Goal: Task Accomplishment & Management: Use online tool/utility

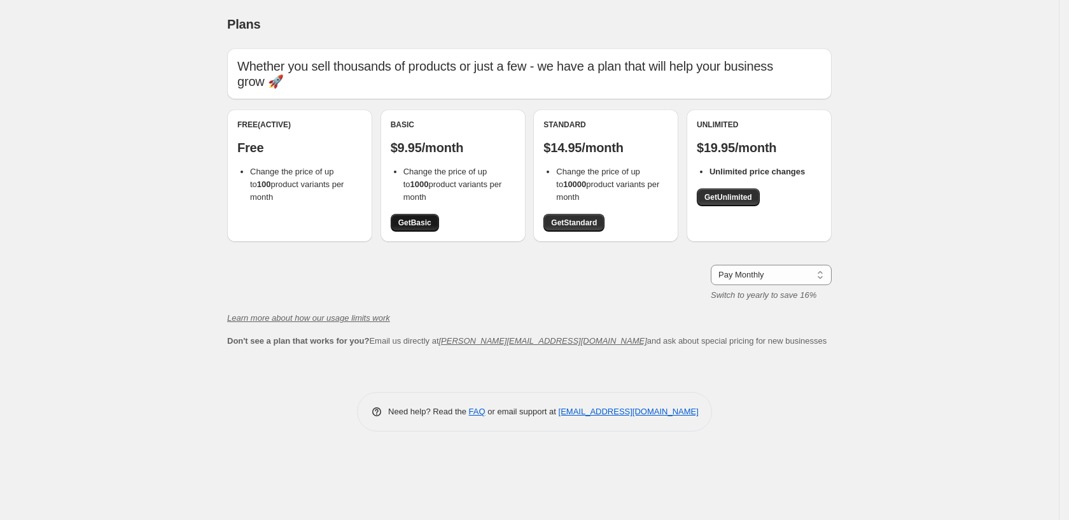
click at [419, 218] on span "Get Basic" at bounding box center [414, 223] width 33 height 10
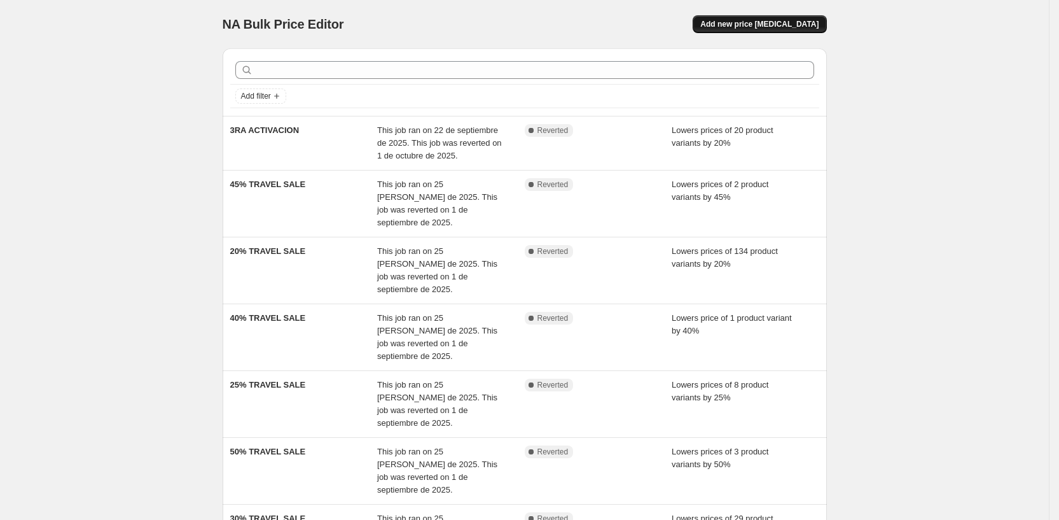
click at [771, 27] on span "Add new price [MEDICAL_DATA]" at bounding box center [759, 24] width 118 height 10
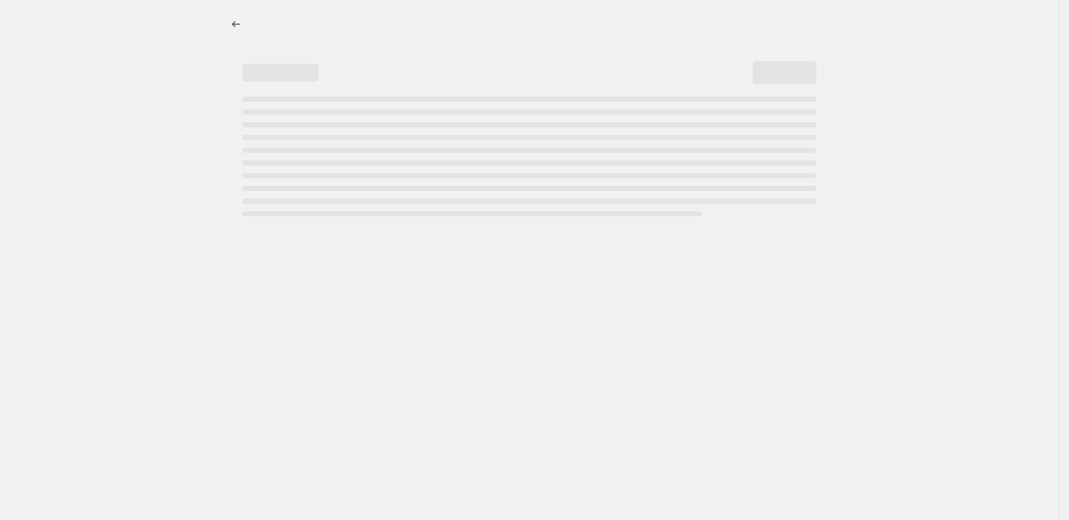
select select "percentage"
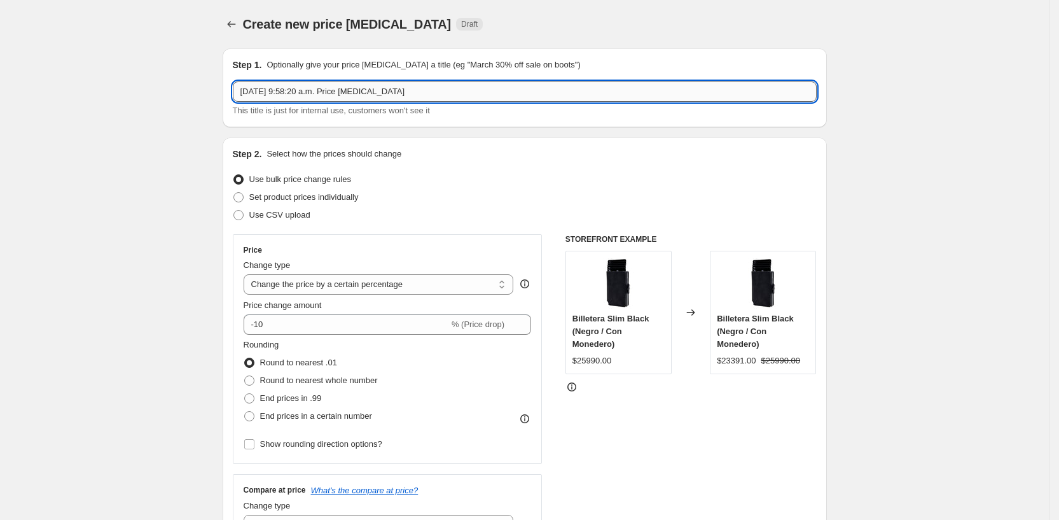
click at [335, 88] on input "3 oct 2025, 9:58:20 a.m. Price change job" at bounding box center [525, 91] width 584 height 20
type input "CYBER OCTUBRE 40% DCTO"
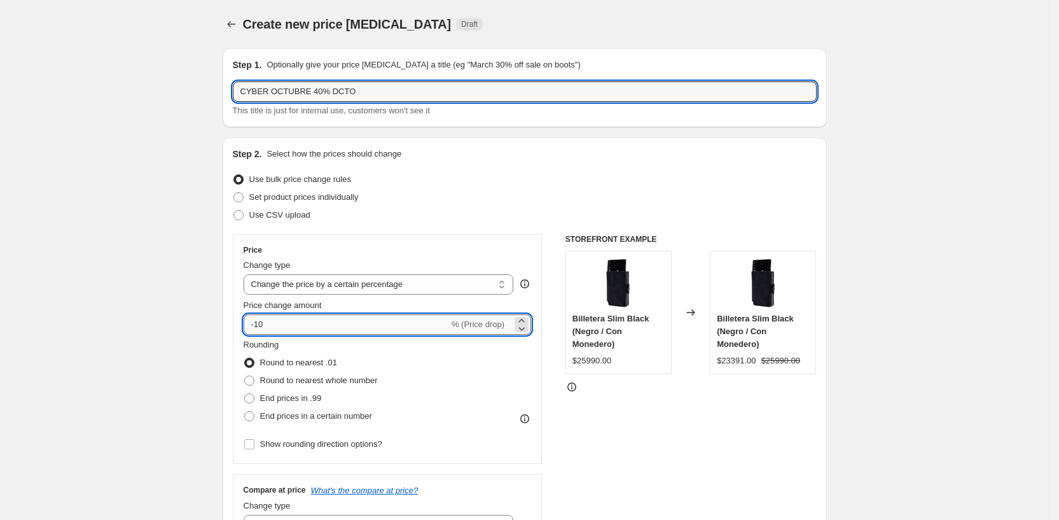
click at [307, 330] on input "-10" at bounding box center [346, 324] width 205 height 20
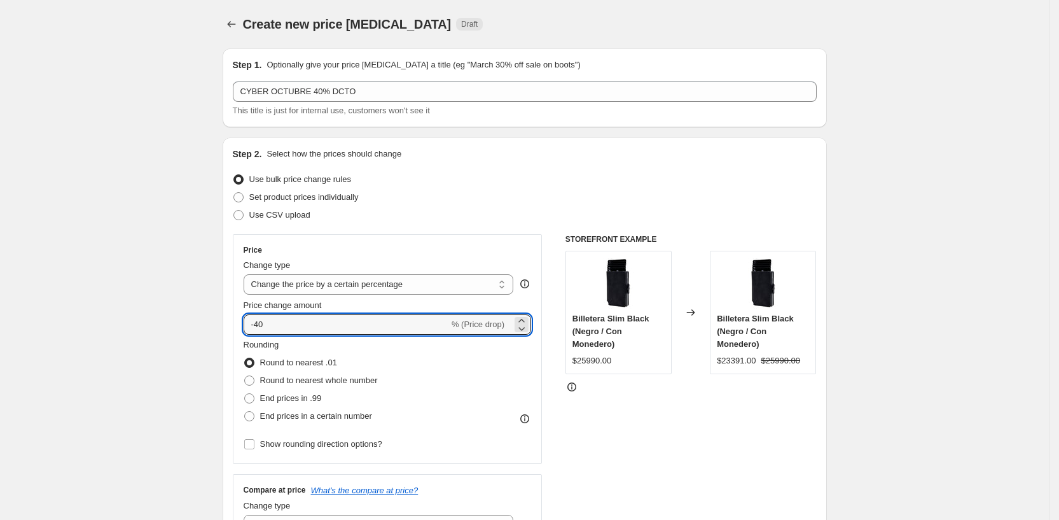
type input "-40"
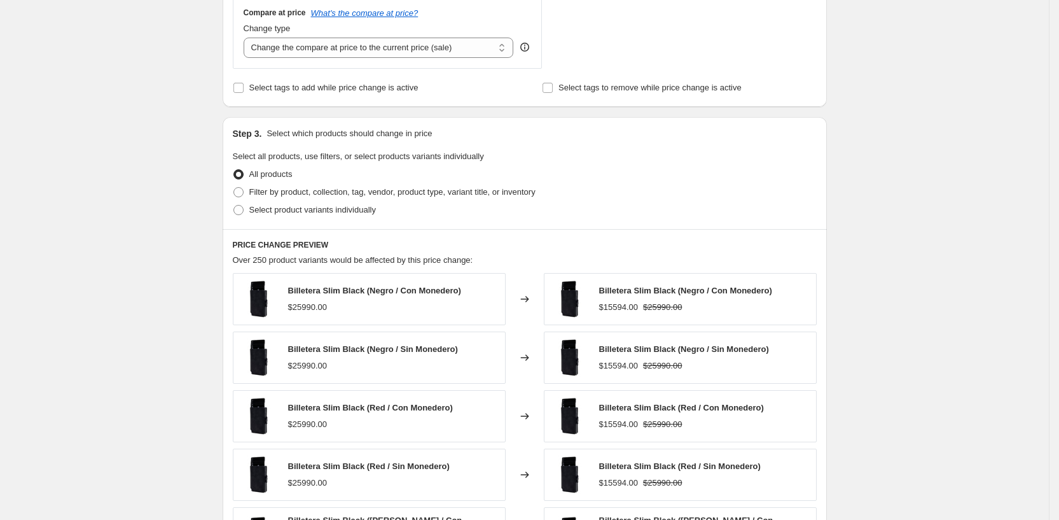
scroll to position [511, 0]
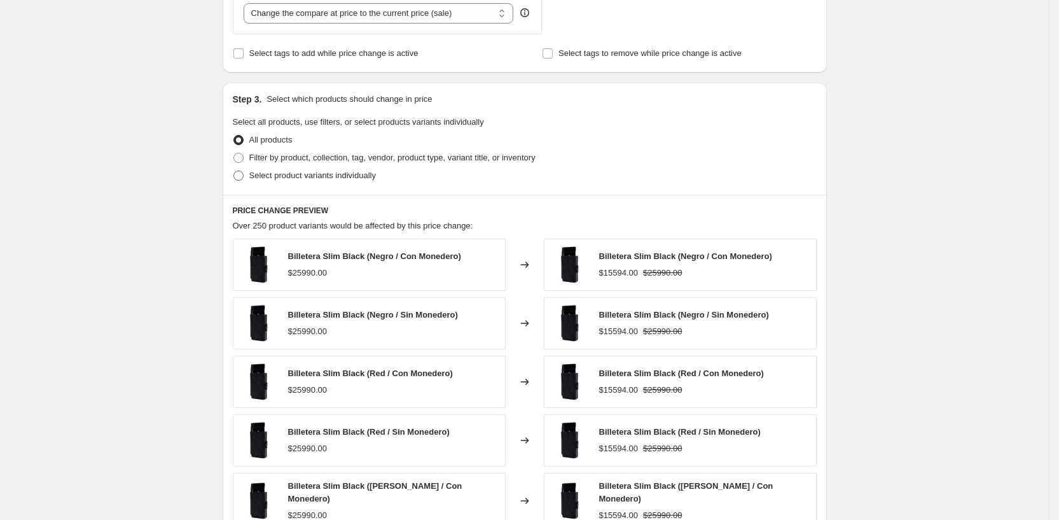
click at [244, 172] on span at bounding box center [238, 175] width 10 height 10
click at [234, 171] on input "Select product variants individually" at bounding box center [233, 170] width 1 height 1
radio input "true"
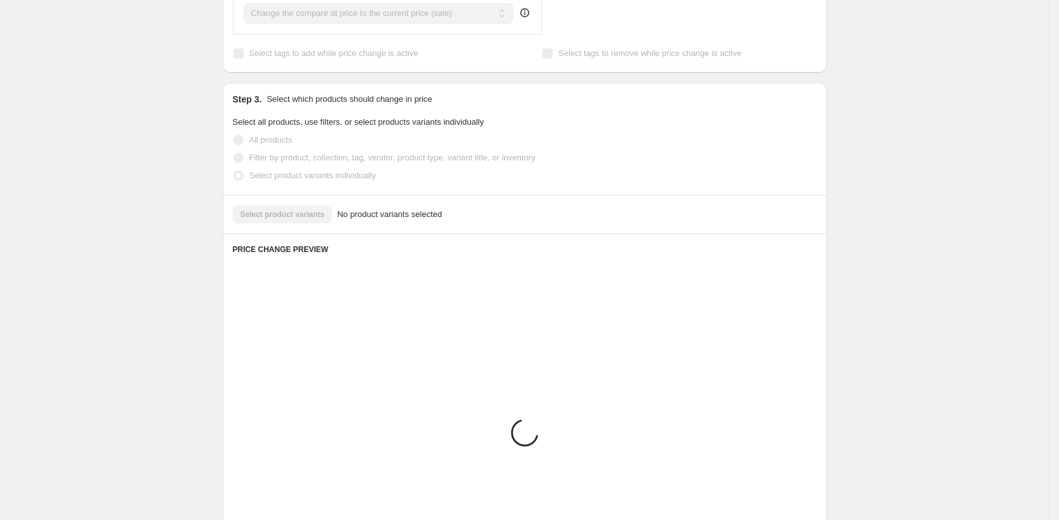
scroll to position [468, 0]
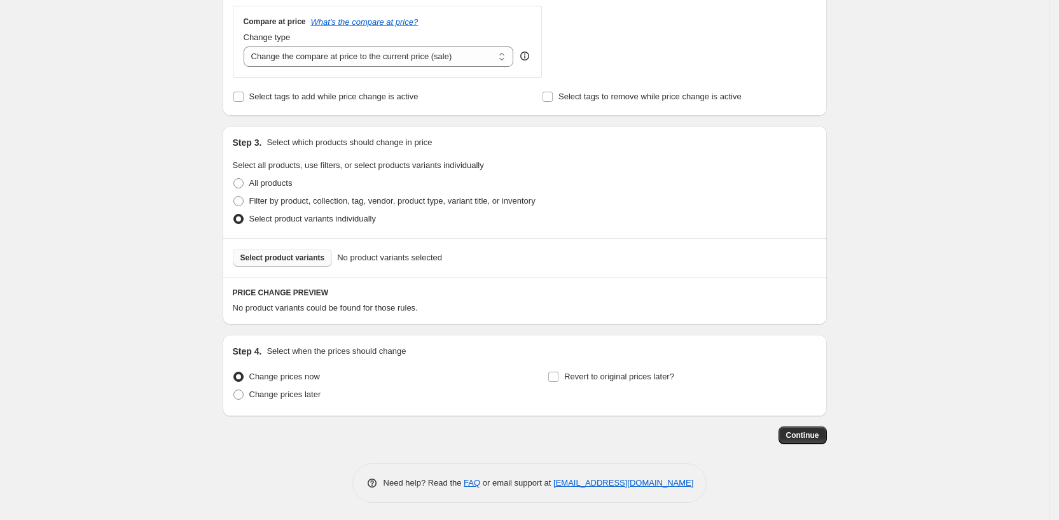
click at [277, 256] on span "Select product variants" at bounding box center [282, 258] width 85 height 10
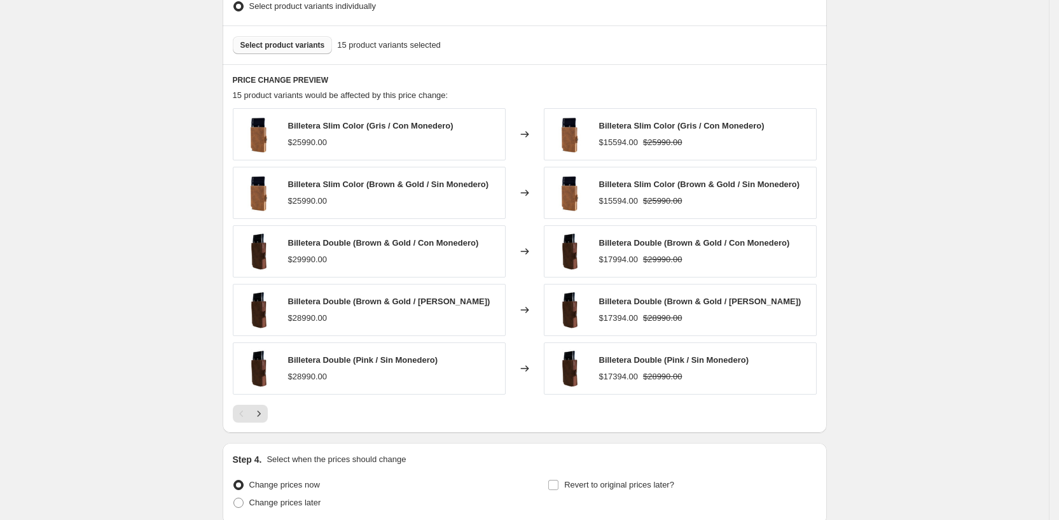
scroll to position [786, 0]
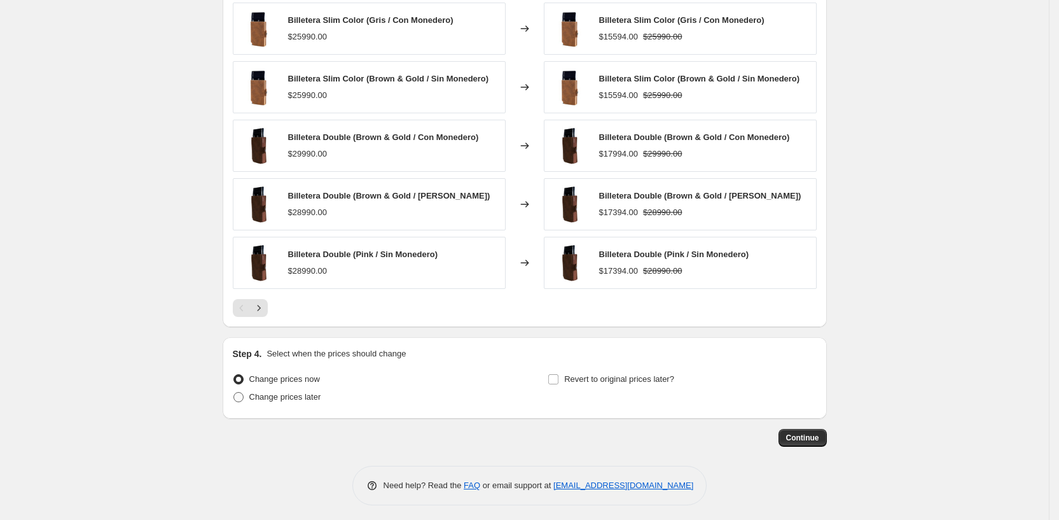
click at [285, 392] on span "Change prices later" at bounding box center [285, 397] width 72 height 10
click at [234, 392] on input "Change prices later" at bounding box center [233, 392] width 1 height 1
radio input "true"
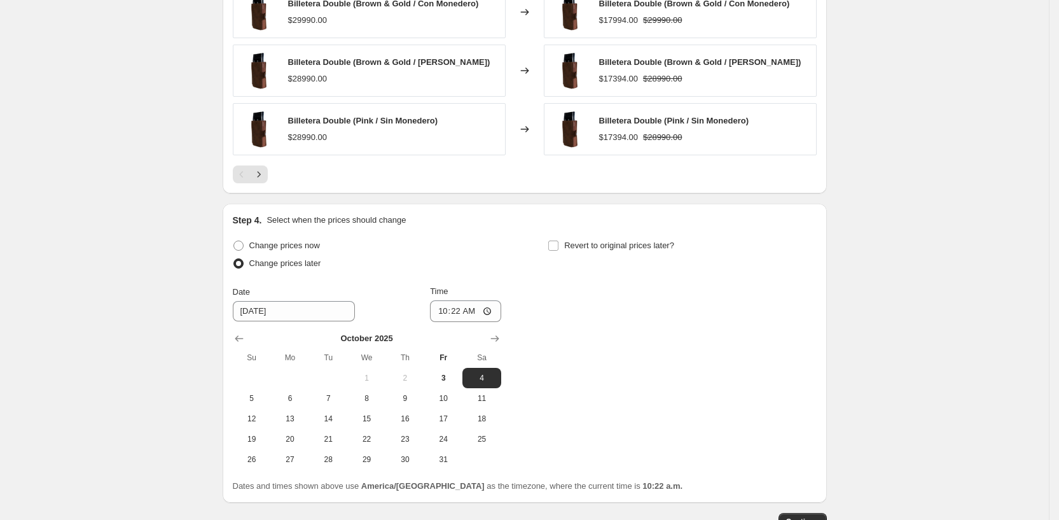
scroll to position [923, 0]
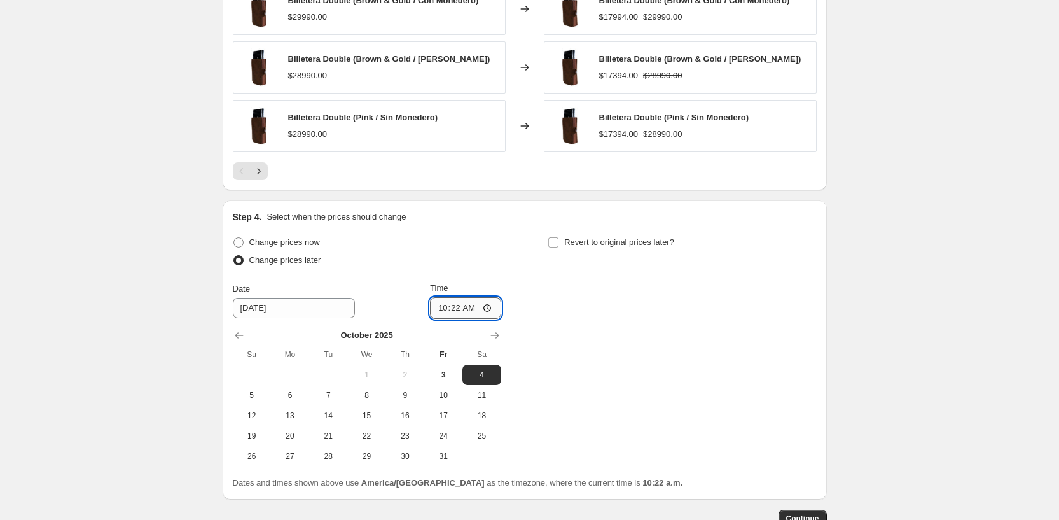
click at [463, 298] on input "10:22" at bounding box center [465, 308] width 71 height 22
click at [477, 303] on input "00:22" at bounding box center [465, 308] width 71 height 22
type input "00:00"
click at [574, 333] on div "Change prices now Change prices later Date 10/4/2025 Time 00:00 October 2025 Su…" at bounding box center [525, 349] width 584 height 233
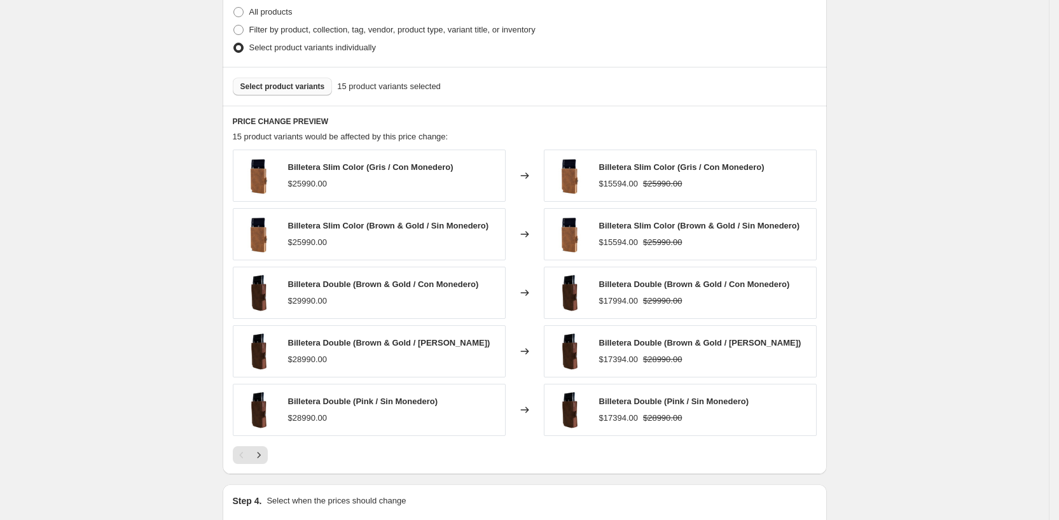
scroll to position [1004, 0]
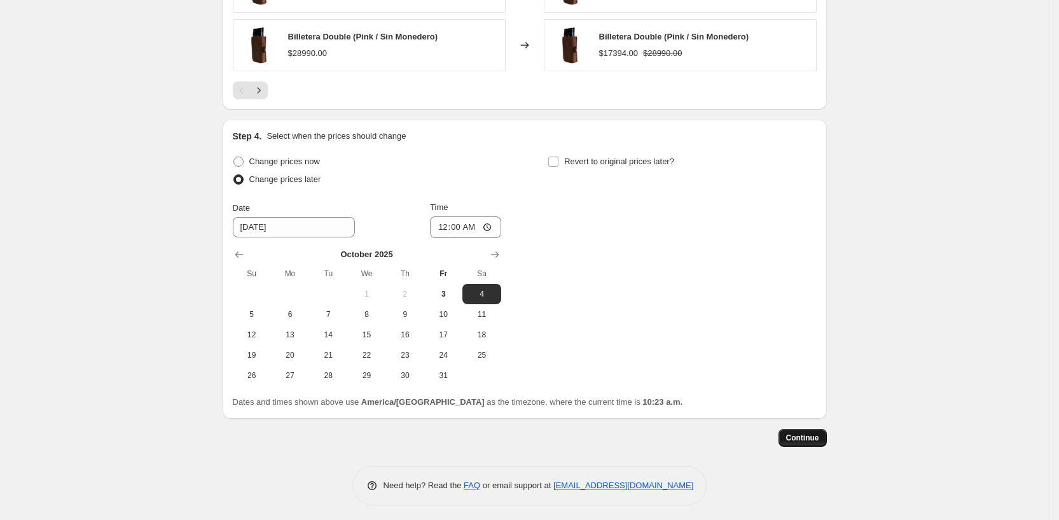
click at [819, 433] on span "Continue" at bounding box center [802, 438] width 33 height 10
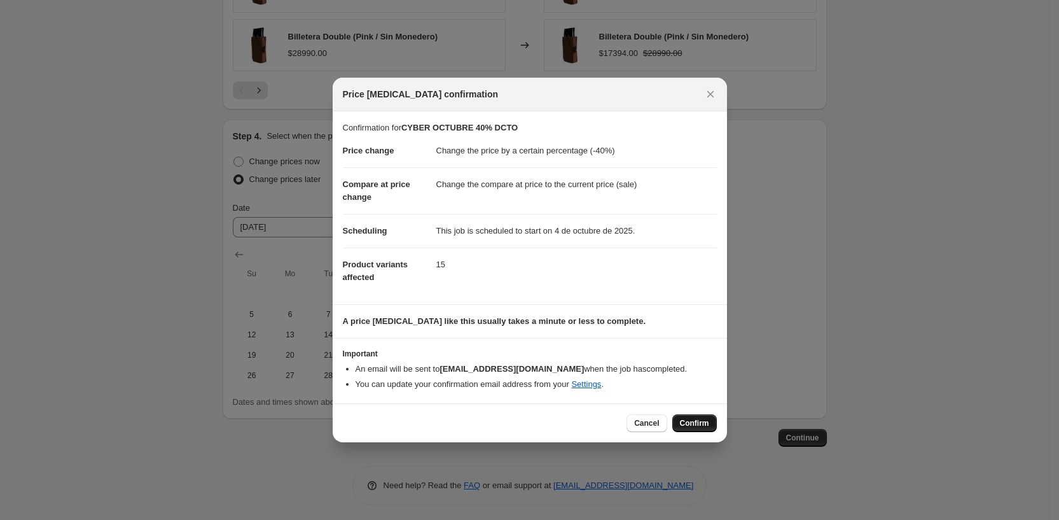
click at [683, 420] on span "Confirm" at bounding box center [694, 423] width 29 height 10
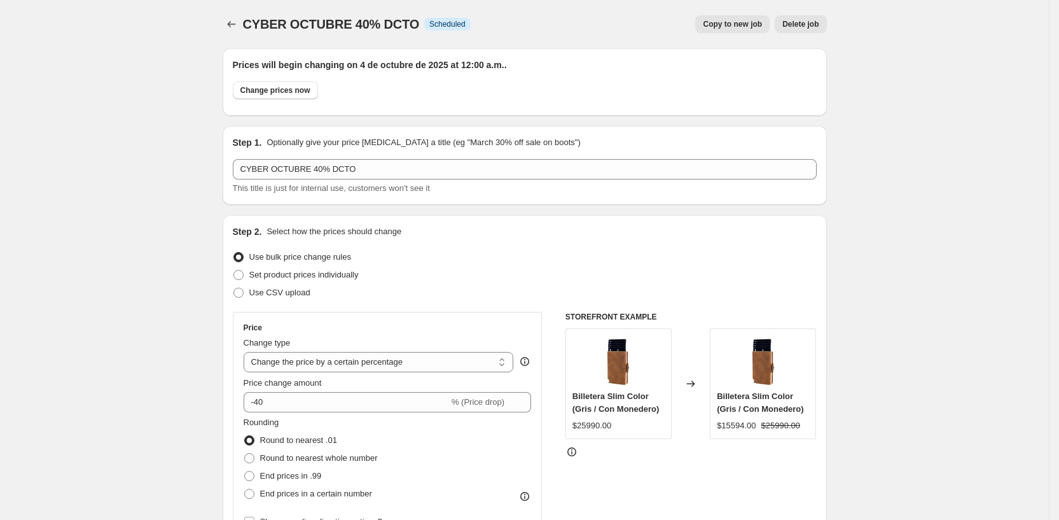
click at [231, 20] on icon "Price change jobs" at bounding box center [231, 24] width 13 height 13
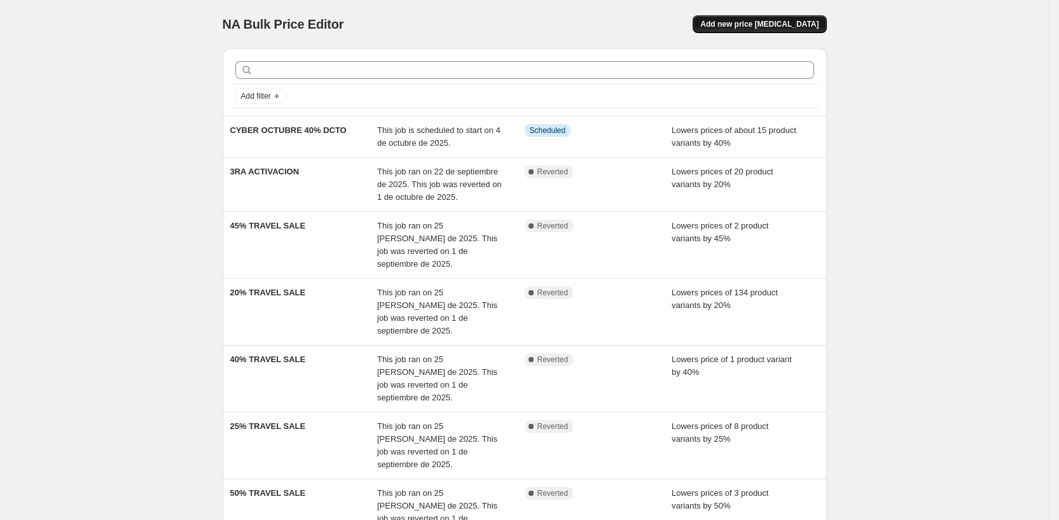
click at [789, 25] on span "Add new price change job" at bounding box center [759, 24] width 118 height 10
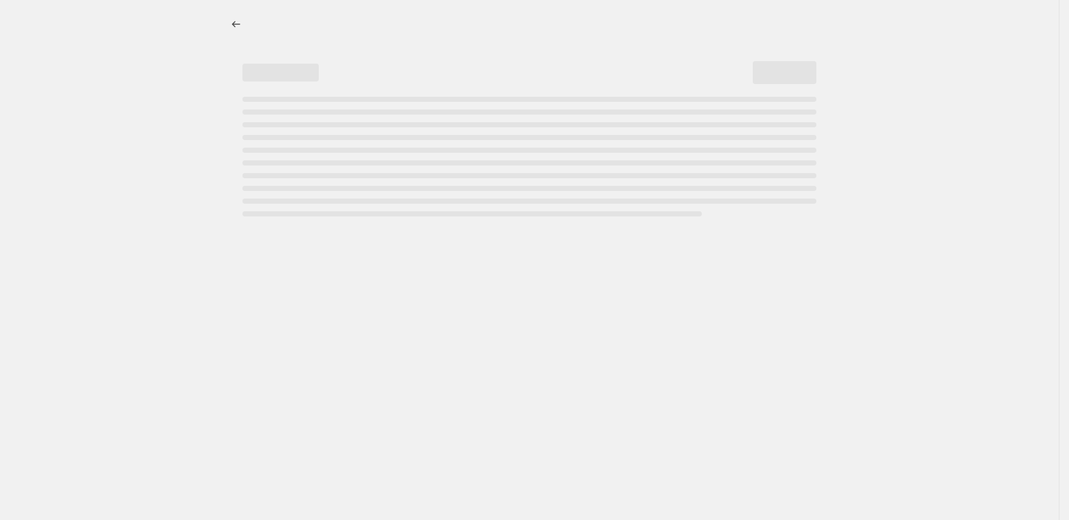
select select "percentage"
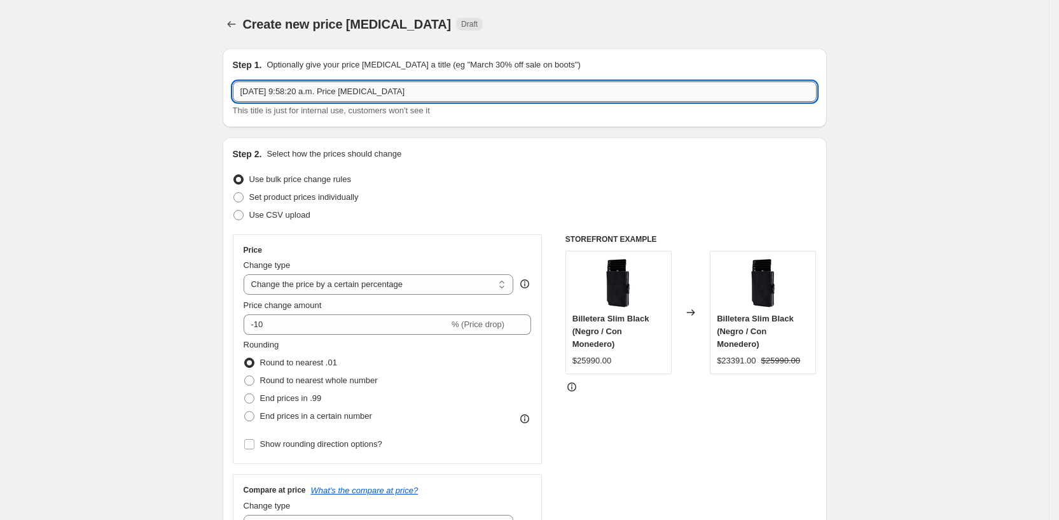
click at [340, 87] on input "3 oct 2025, 9:58:20 a.m. Price change job" at bounding box center [525, 91] width 584 height 20
click at [340, 88] on input "3 oct 2025, 9:58:20 a.m. Price change job" at bounding box center [525, 91] width 584 height 20
type input "c"
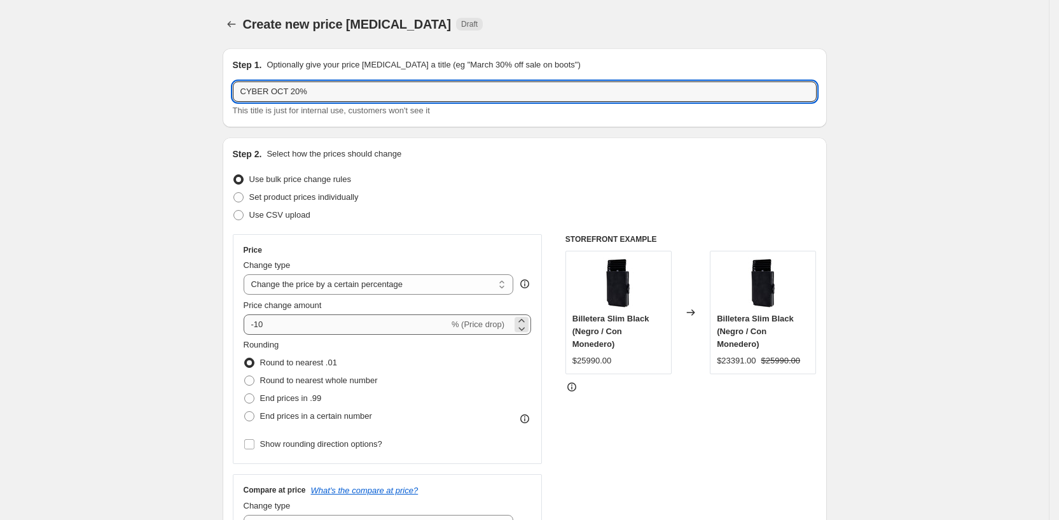
type input "CYBER OCT 20%"
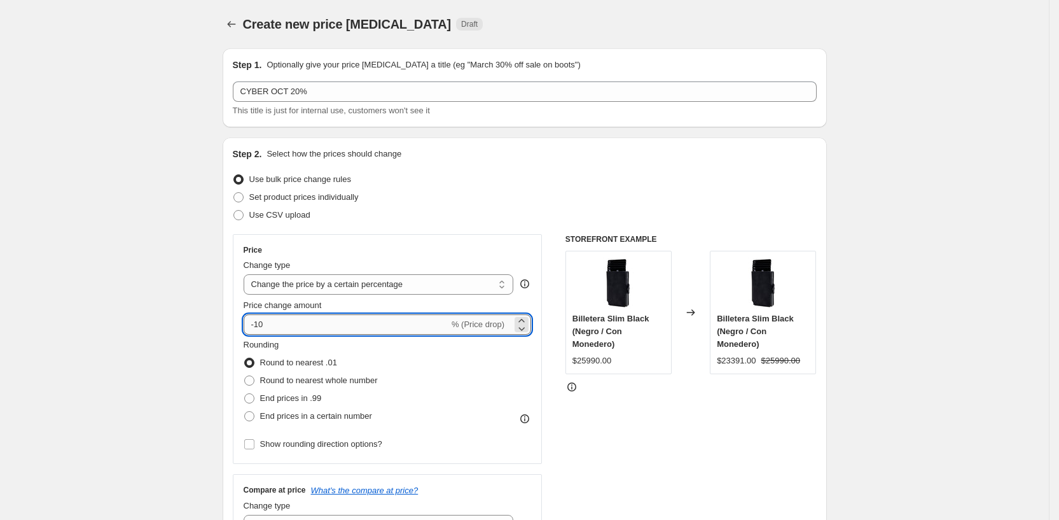
click at [265, 323] on input "-10" at bounding box center [346, 324] width 205 height 20
type input "-20"
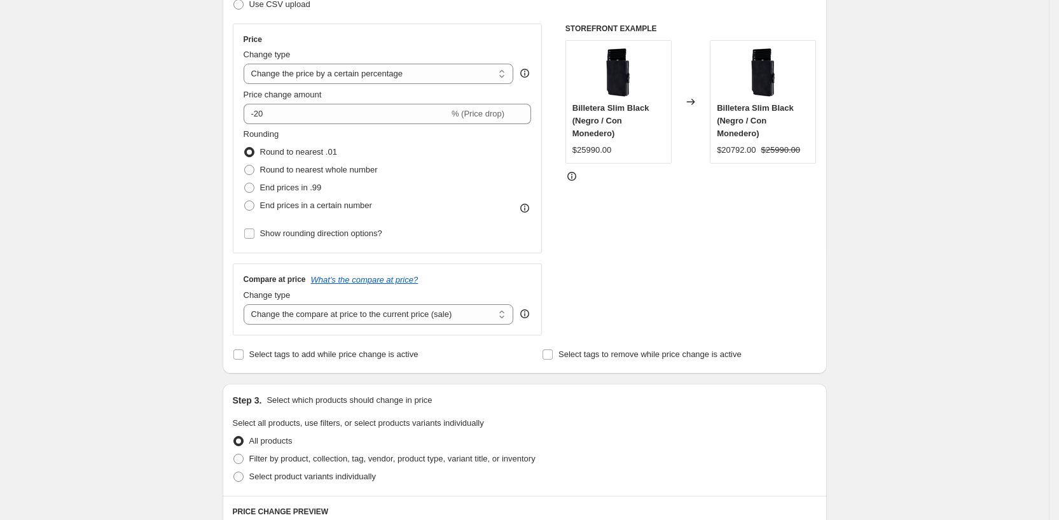
scroll to position [333, 0]
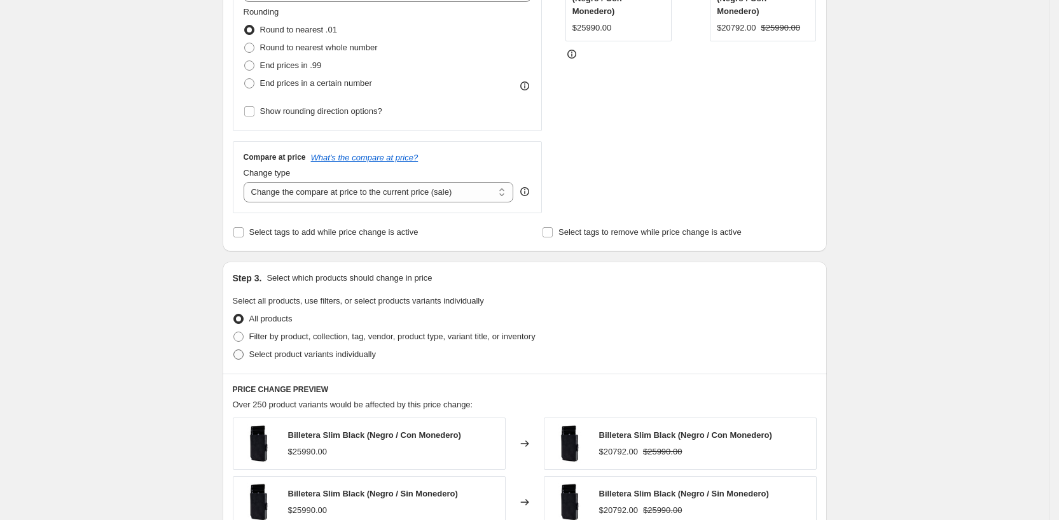
click at [244, 352] on span at bounding box center [238, 354] width 10 height 10
click at [234, 350] on input "Select product variants individually" at bounding box center [233, 349] width 1 height 1
radio input "true"
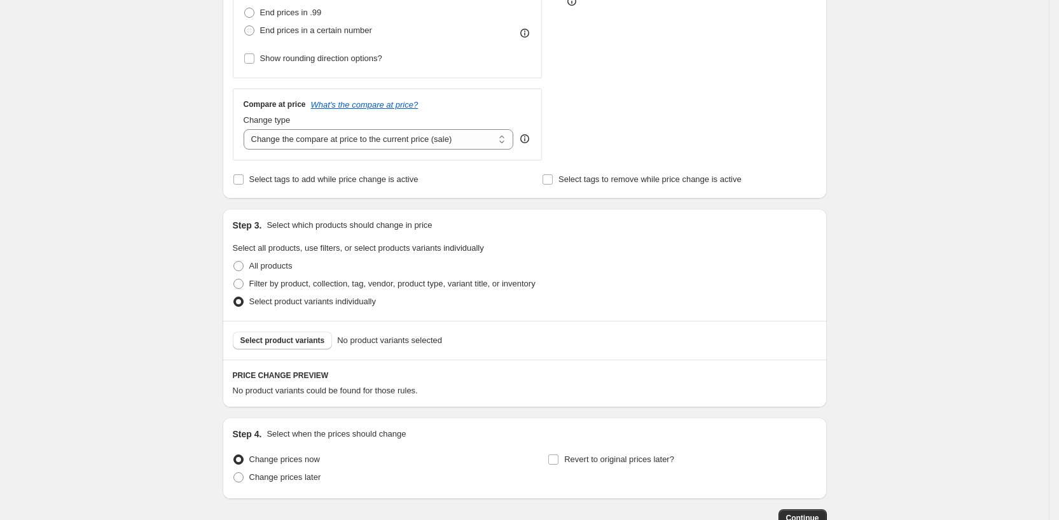
scroll to position [468, 0]
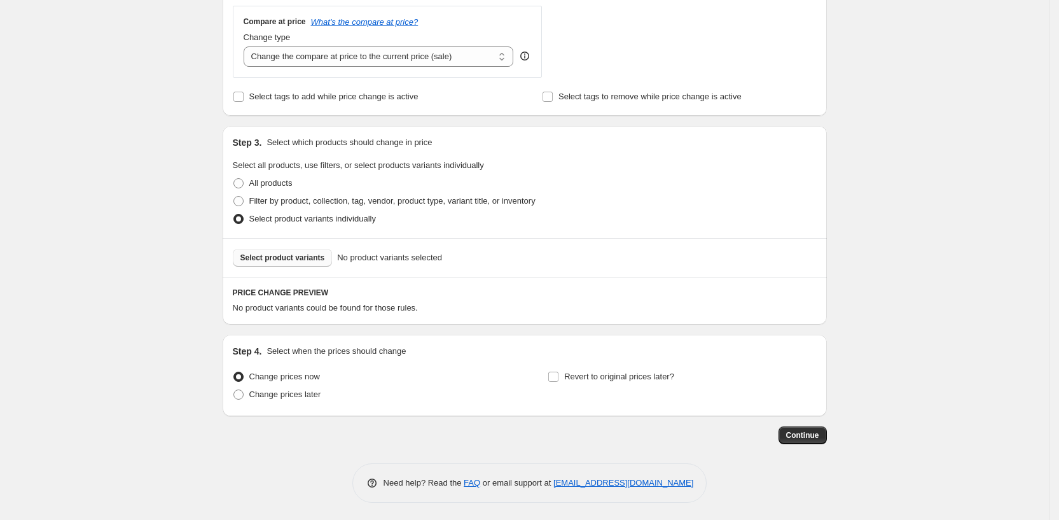
click at [299, 260] on span "Select product variants" at bounding box center [282, 258] width 85 height 10
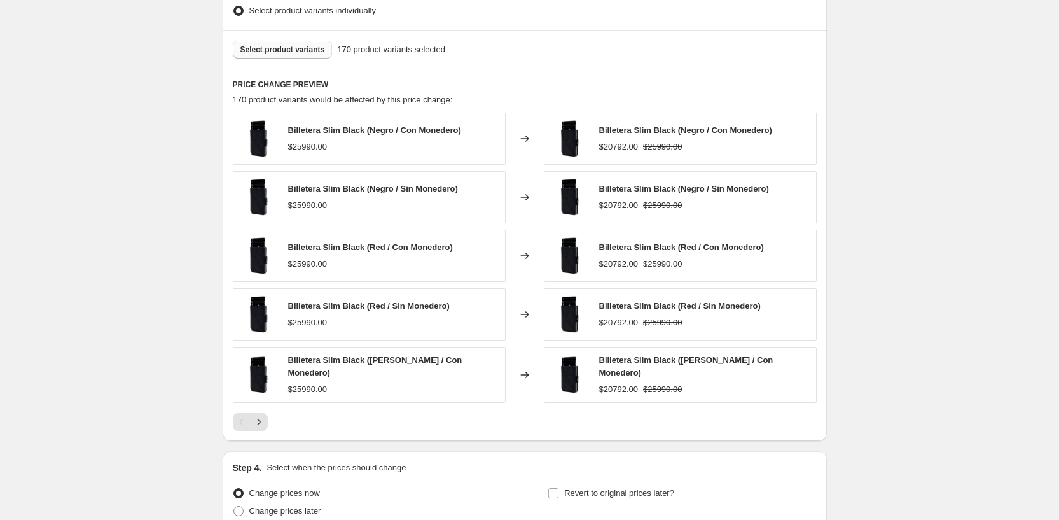
scroll to position [786, 0]
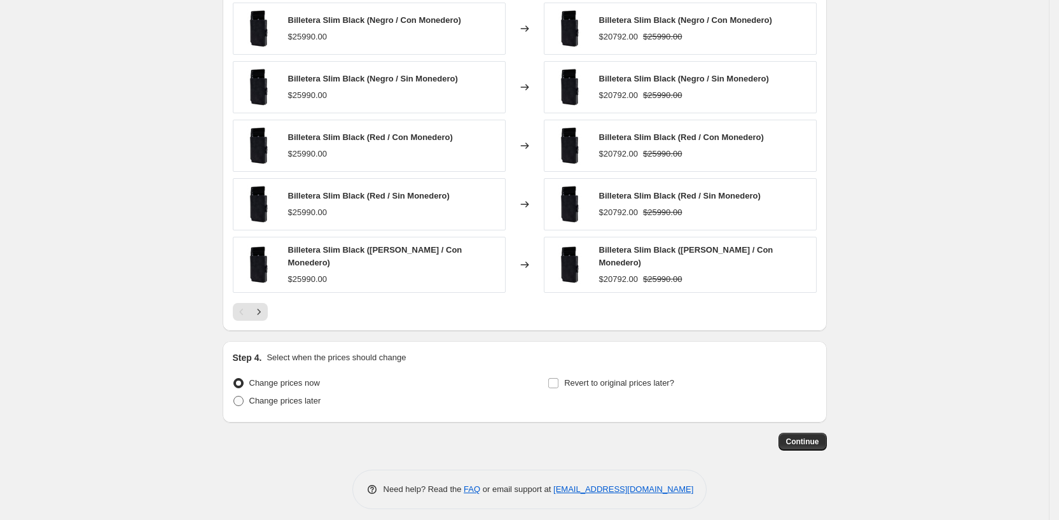
click at [284, 396] on span "Change prices later" at bounding box center [285, 401] width 72 height 10
click at [234, 396] on input "Change prices later" at bounding box center [233, 396] width 1 height 1
radio input "true"
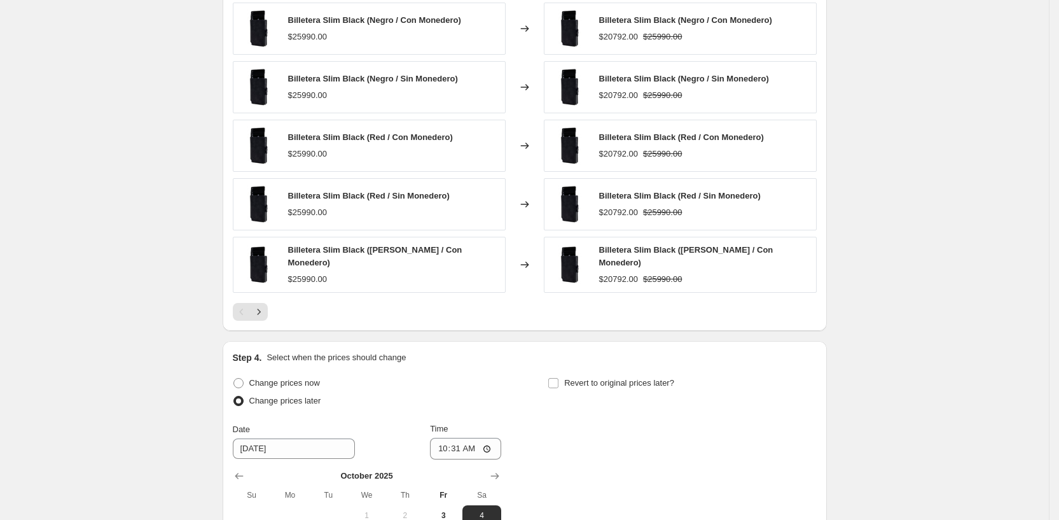
scroll to position [1004, 0]
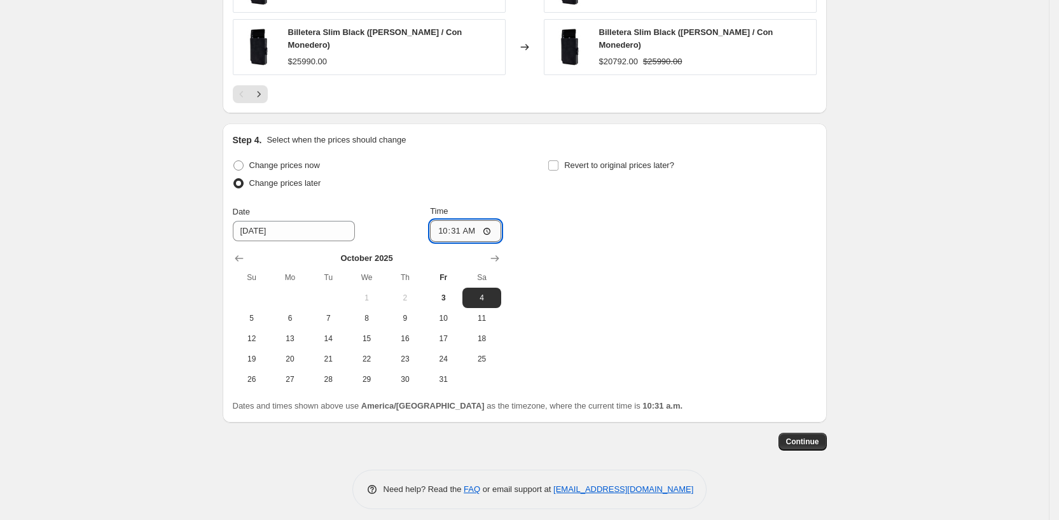
click at [457, 228] on input "10:31" at bounding box center [465, 231] width 71 height 22
click at [475, 225] on input "00:31" at bounding box center [465, 231] width 71 height 22
type input "00:00"
click at [615, 286] on div "Change prices now Change prices later Date 10/4/2025 Time 00:00 October 2025 Su…" at bounding box center [525, 272] width 584 height 233
click at [798, 436] on span "Continue" at bounding box center [802, 441] width 33 height 10
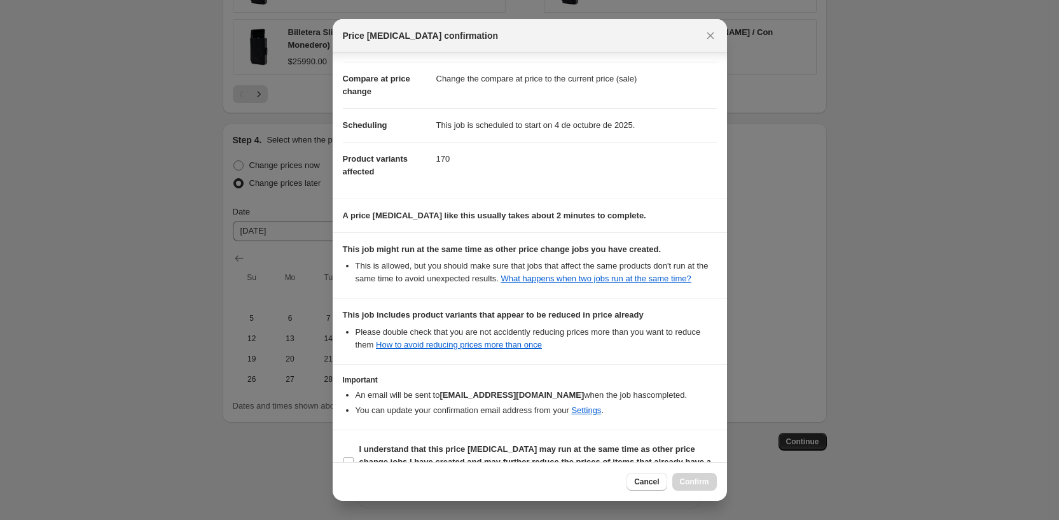
scroll to position [89, 0]
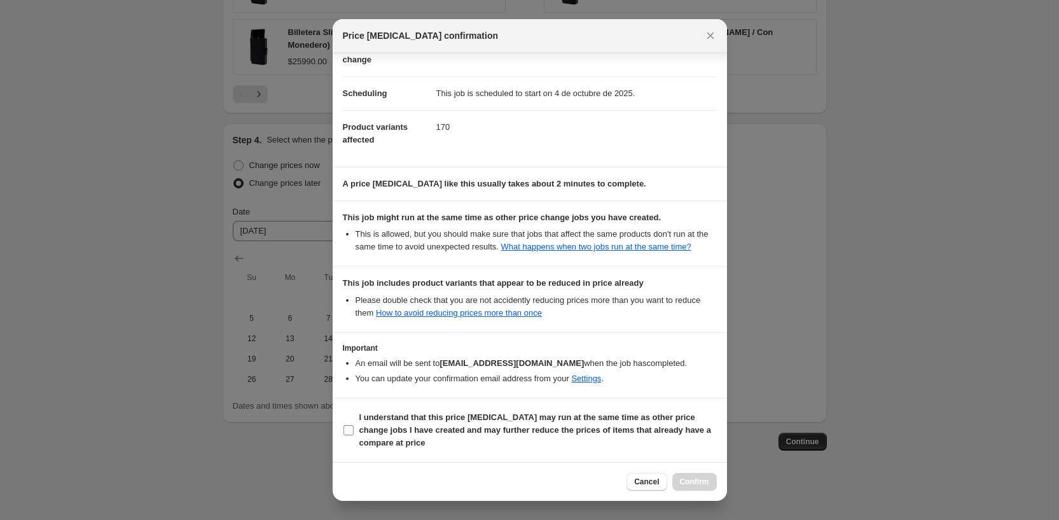
click at [482, 417] on b "I understand that this price change job may run at the same time as other price…" at bounding box center [535, 429] width 352 height 35
click at [354, 425] on input "I understand that this price change job may run at the same time as other price…" at bounding box center [349, 430] width 10 height 10
checkbox input "true"
click at [690, 483] on span "Confirm" at bounding box center [694, 481] width 29 height 10
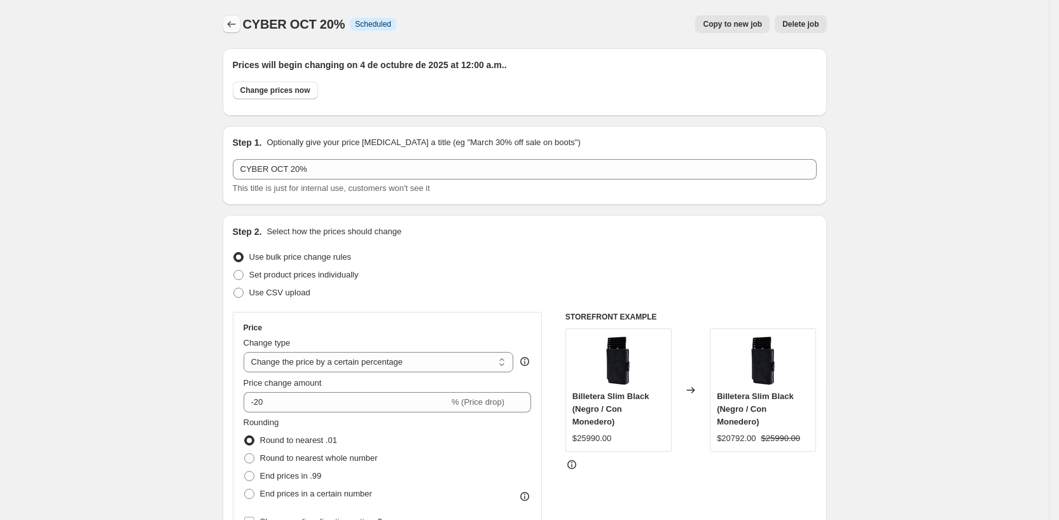
click at [230, 22] on icon "Price change jobs" at bounding box center [231, 24] width 13 height 13
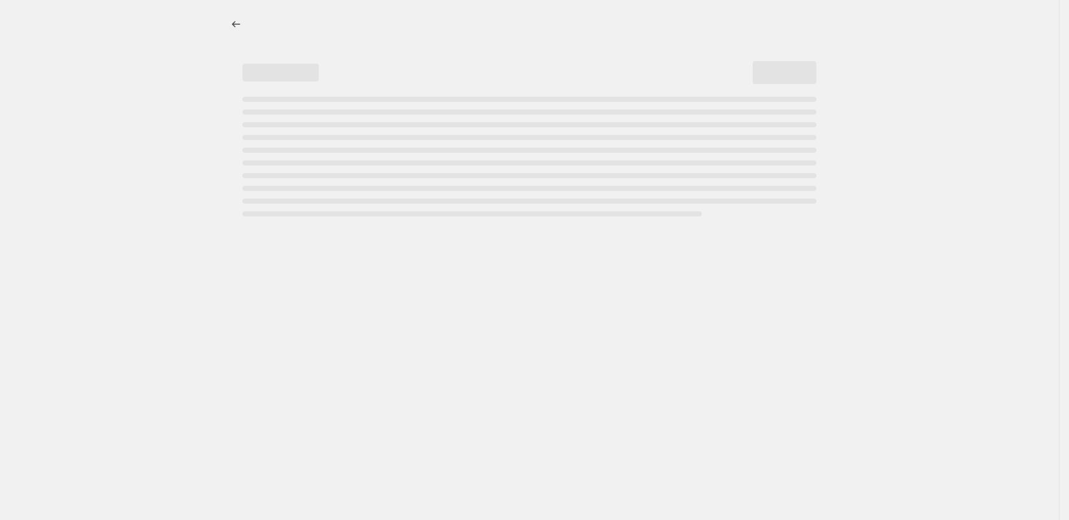
select select "percentage"
